Goal: Use online tool/utility: Utilize a website feature to perform a specific function

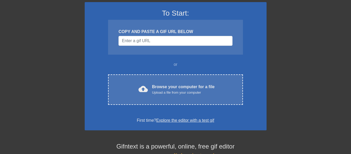
scroll to position [26, 0]
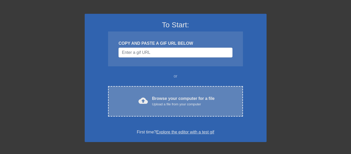
click at [186, 101] on div "Browse your computer for a file Upload a file from your computer" at bounding box center [183, 100] width 63 height 11
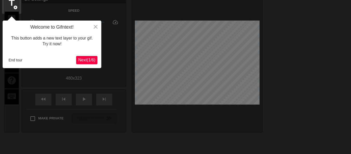
scroll to position [13, 0]
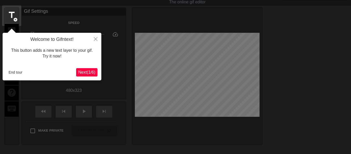
click at [86, 72] on span "Next ( 1 / 6 )" at bounding box center [86, 72] width 17 height 4
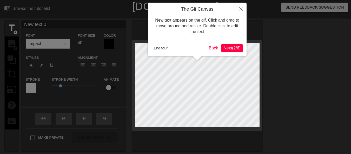
click at [232, 48] on span "Next ( 2 / 6 )" at bounding box center [232, 48] width 17 height 4
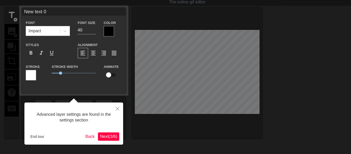
click at [107, 141] on div "Advanced layer settings are found in the settings section End tour Back Next ( …" at bounding box center [73, 123] width 99 height 42
click at [107, 136] on span "Next ( 3 / 6 )" at bounding box center [108, 136] width 17 height 4
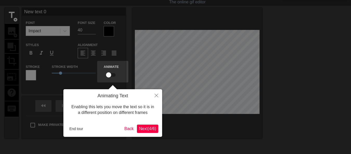
scroll to position [0, 0]
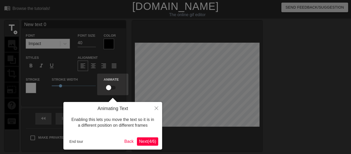
click at [151, 141] on span "Next ( 4 / 6 )" at bounding box center [147, 141] width 17 height 4
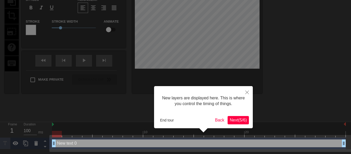
click at [243, 119] on span "Next ( 5 / 6 )" at bounding box center [238, 120] width 17 height 4
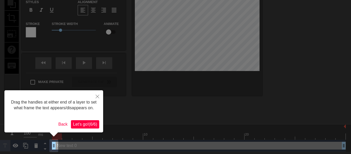
scroll to position [56, 0]
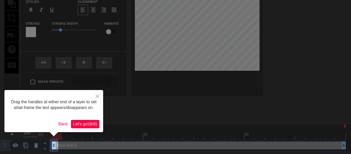
click at [89, 124] on span "Let's go! ( 6 / 6 )" at bounding box center [85, 124] width 24 height 4
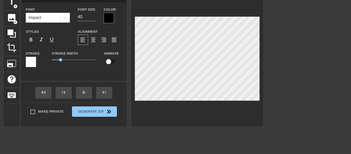
scroll to position [0, 0]
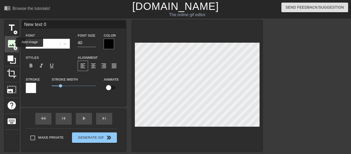
click at [13, 42] on span "image" at bounding box center [12, 44] width 10 height 10
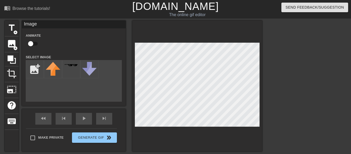
click at [77, 84] on div "title add_circle image add_circle crop photo_size_select_large help keyboard Im…" at bounding box center [134, 86] width 258 height 131
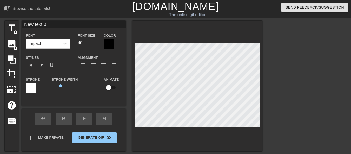
click at [78, 89] on div "title add_circle image add_circle crop photo_size_select_large help keyboard Ne…" at bounding box center [134, 86] width 258 height 131
click at [7, 42] on div "image add_circle" at bounding box center [12, 44] width 14 height 16
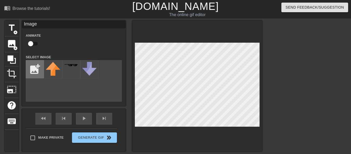
click at [32, 67] on input "file" at bounding box center [35, 69] width 18 height 18
type input "C:\fakepath\[PERSON_NAME].png"
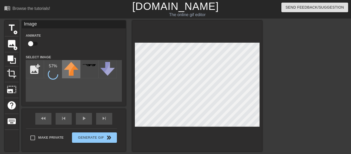
click at [70, 76] on div "title add_circle image add_circle crop photo_size_select_large help keyboard Im…" at bounding box center [134, 86] width 258 height 131
click at [55, 69] on img at bounding box center [53, 68] width 15 height 13
click at [52, 68] on img at bounding box center [53, 68] width 15 height 13
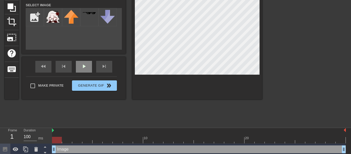
scroll to position [26, 0]
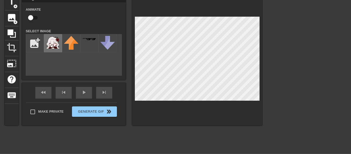
click at [55, 49] on div at bounding box center [53, 43] width 18 height 18
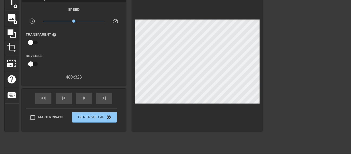
scroll to position [0, 0]
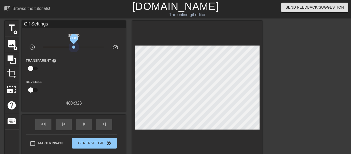
click at [74, 49] on span "x1.00" at bounding box center [74, 47] width 62 height 6
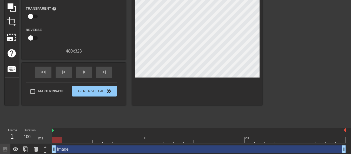
scroll to position [26, 0]
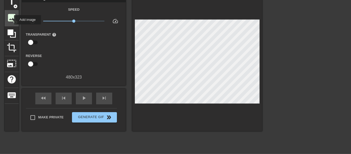
click at [11, 20] on span "image" at bounding box center [12, 18] width 10 height 10
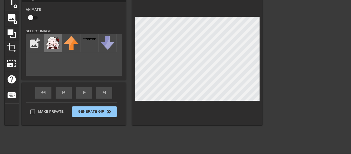
click at [49, 42] on img at bounding box center [53, 42] width 15 height 13
